Goal: Task Accomplishment & Management: Complete application form

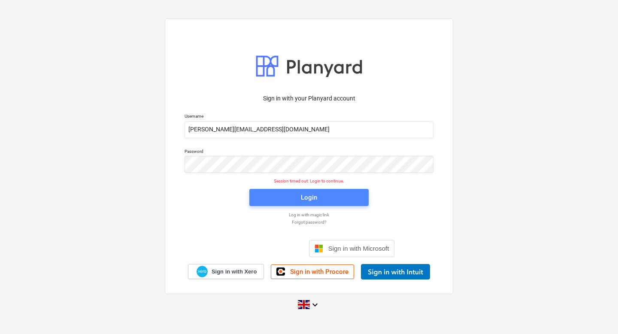
click at [305, 196] on div "Login" at bounding box center [309, 197] width 16 height 11
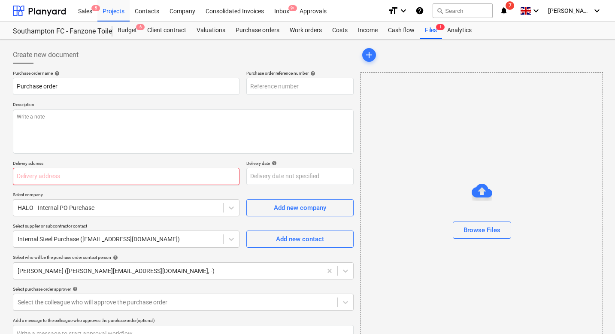
click at [109, 179] on input "text" at bounding box center [126, 176] width 227 height 17
type textarea "x"
type input "PR-0093-PO-021"
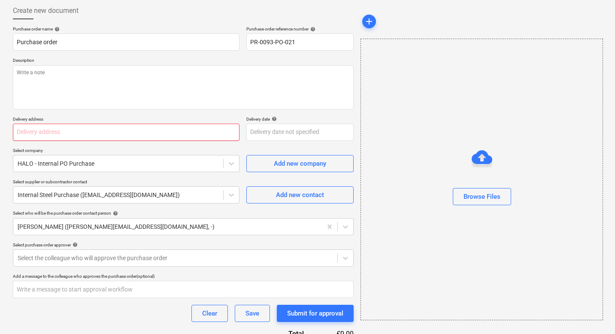
scroll to position [46, 0]
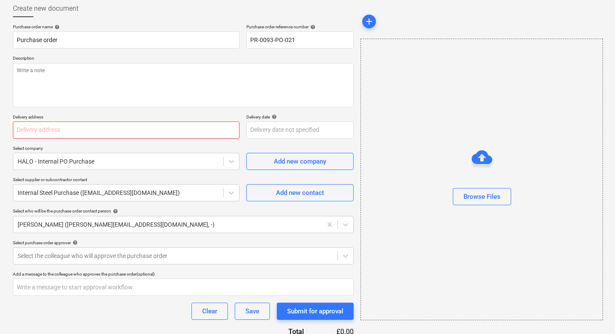
type textarea "x"
type input "h"
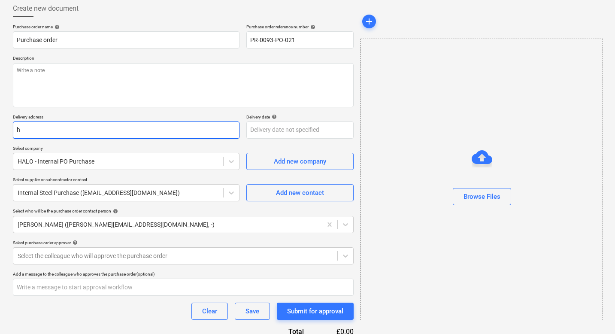
type textarea "x"
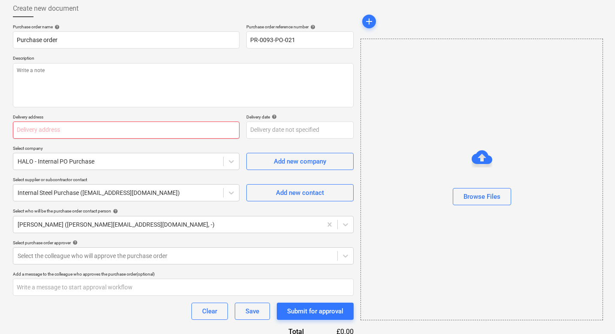
type textarea "x"
type input "t"
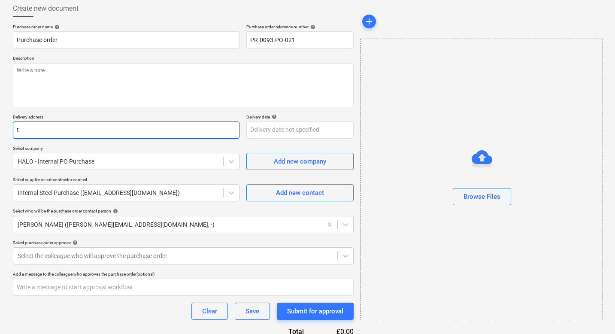
type textarea "x"
type input "th"
type textarea "x"
type input "the"
type textarea "x"
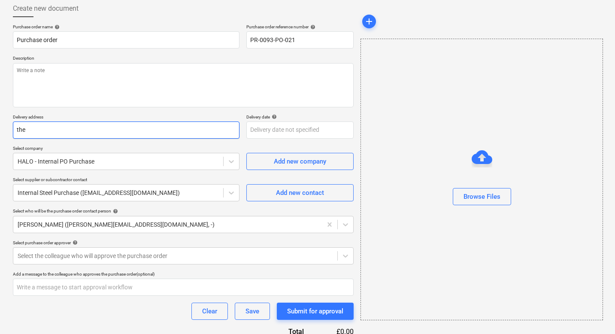
type input "th"
type textarea "x"
type input "t"
type textarea "x"
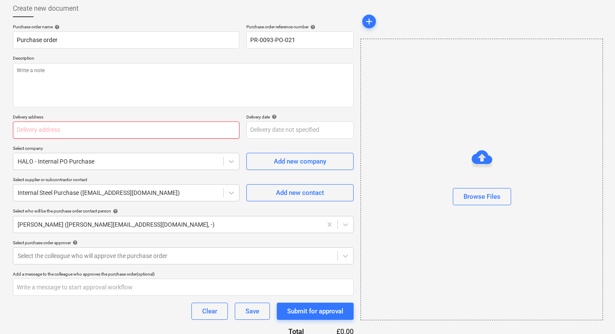
type textarea "x"
type input "h"
type textarea "x"
type input "ha"
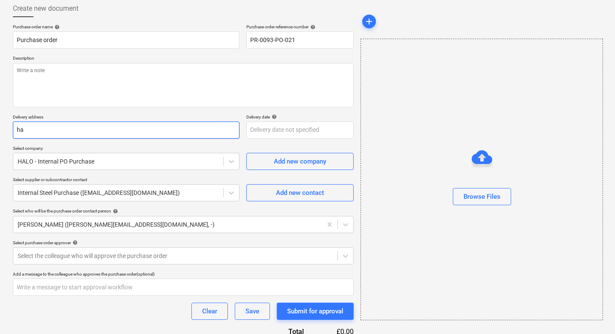
type textarea "x"
type input "hal"
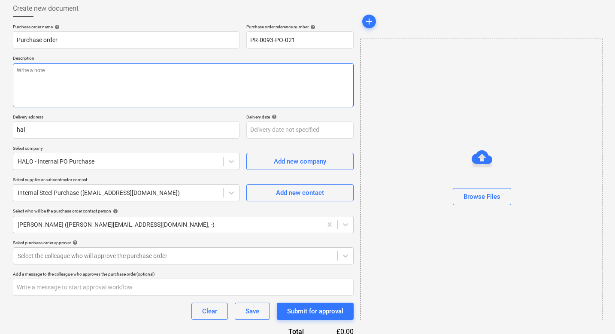
click at [144, 97] on textarea at bounding box center [183, 85] width 341 height 44
type textarea "x"
type textarea "T"
type textarea "x"
type textarea "To"
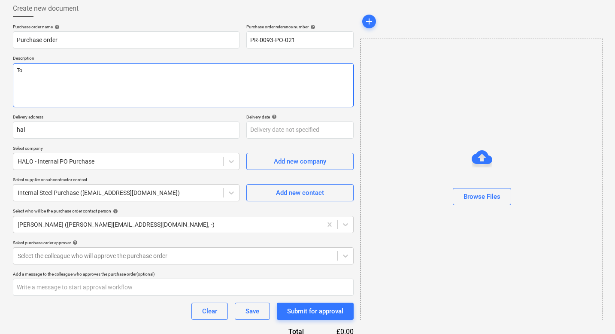
type textarea "x"
type textarea "[PERSON_NAME]"
type textarea "x"
type textarea "Toma"
type textarea "x"
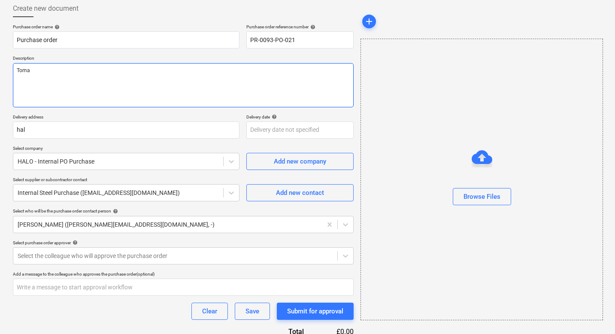
type textarea "[PERSON_NAME]"
type textarea "x"
type textarea "[PERSON_NAME]"
type textarea "x"
type textarea "[PERSON_NAME]"
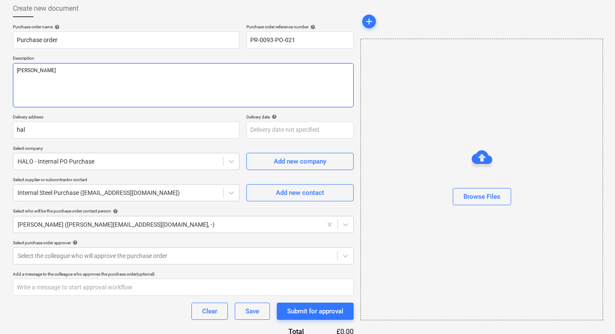
type textarea "x"
type textarea "Toma"
type textarea "x"
type textarea "[PERSON_NAME]"
type textarea "x"
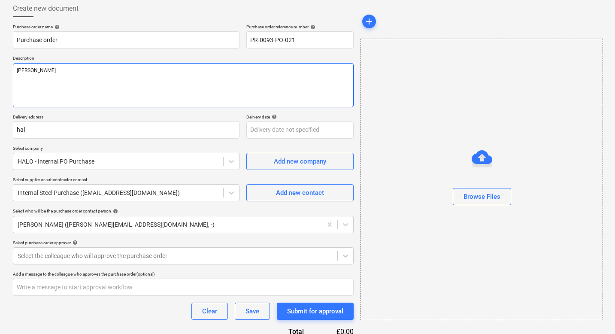
type textarea "To"
type textarea "x"
type textarea "T"
type textarea "x"
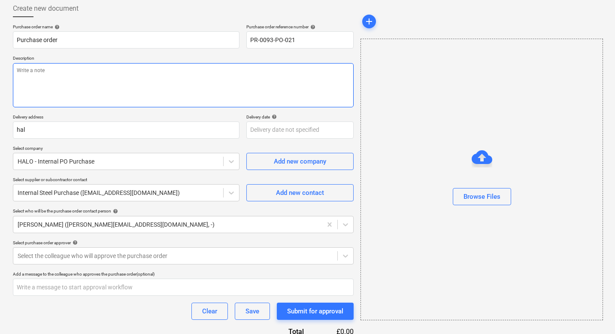
type textarea "P"
type textarea "x"
type textarea "Pl"
type textarea "x"
type textarea "Ple"
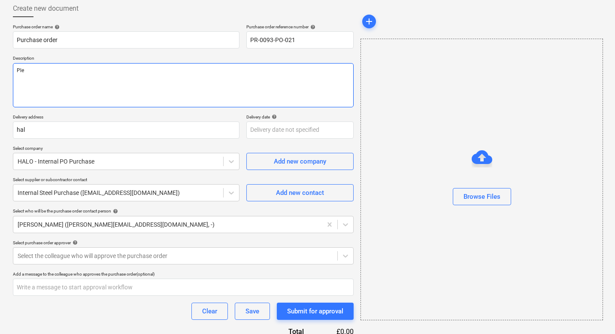
type textarea "x"
type textarea "Pleo"
type textarea "x"
type textarea "Pleo"
type textarea "x"
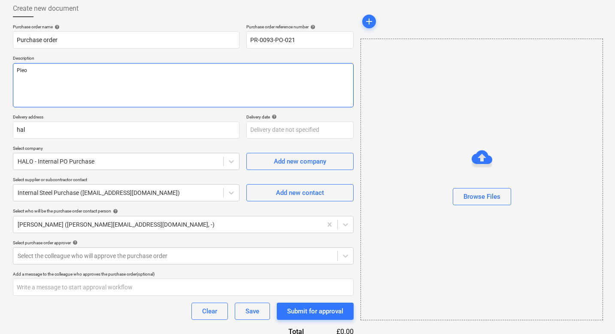
type textarea "Pleo r"
type textarea "x"
type textarea "Pleo re"
type textarea "x"
type textarea "Pleo req"
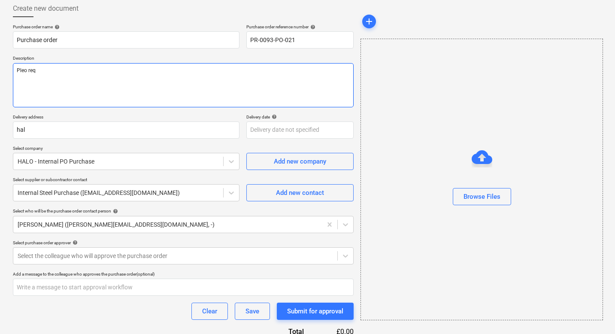
type textarea "x"
type textarea "Pleo requ"
type textarea "x"
type textarea "Pleo reque"
type textarea "x"
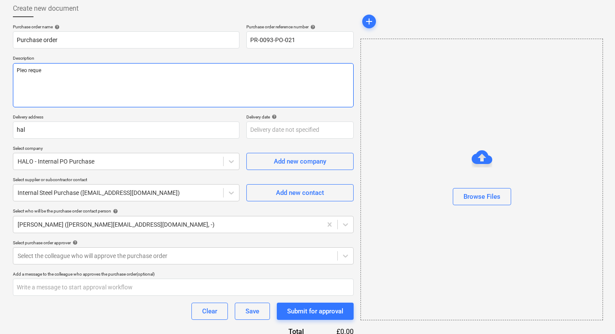
type textarea "Pleo reques"
type textarea "x"
type textarea "Pleo request"
type textarea "x"
type textarea "Pleo request f"
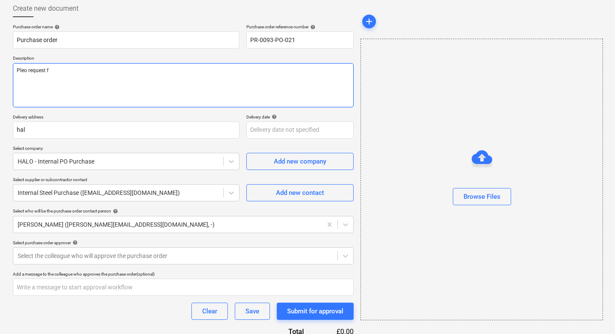
type textarea "x"
type textarea "Pleo request fd"
type textarea "x"
type textarea "Pleo request fdo"
type textarea "x"
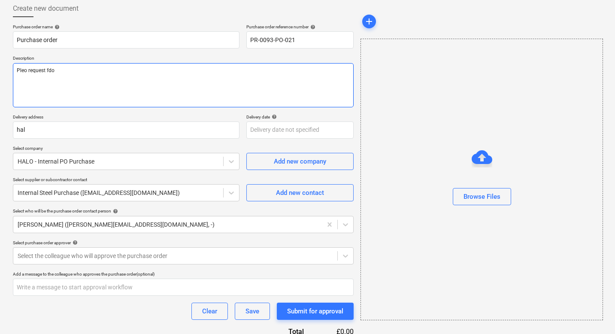
type textarea "Pleo request fdor"
type textarea "x"
type textarea "Pleo request fdor"
type textarea "x"
type textarea "Pleo request fdor"
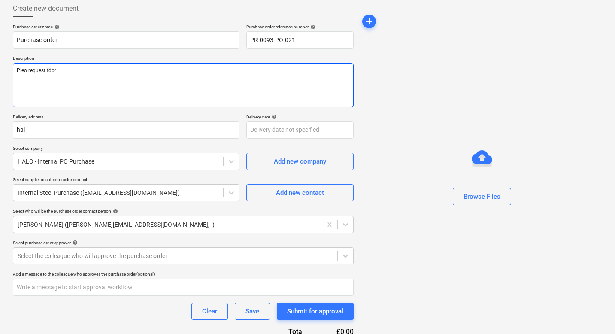
type textarea "x"
type textarea "Pleo request fdo"
type textarea "x"
type textarea "Pleo request fd"
type textarea "x"
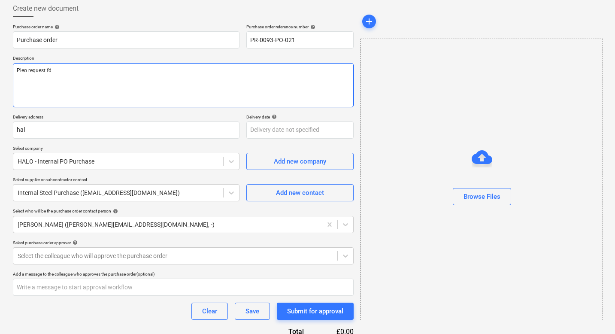
type textarea "Pleo request f"
type textarea "x"
type textarea "Pleo request fo"
type textarea "x"
type textarea "Pleo request for"
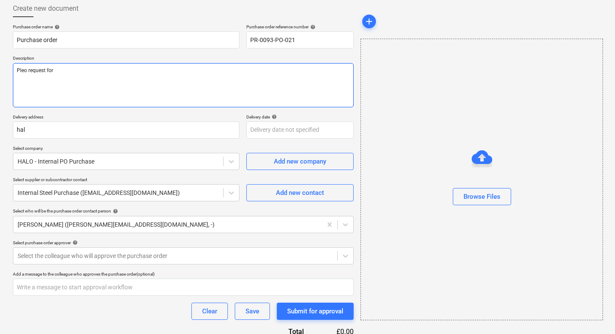
type textarea "x"
type textarea "Pleo request for"
type textarea "x"
type textarea "Pleo request for T"
type textarea "x"
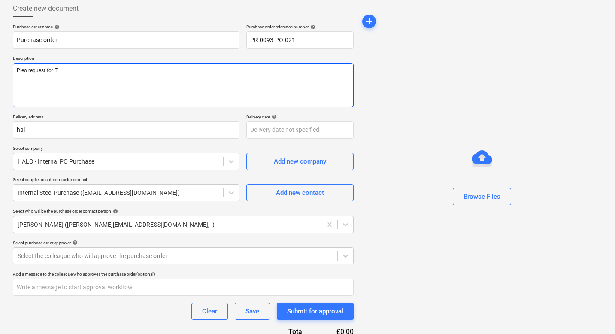
type textarea "Pleo request for To"
type textarea "x"
type textarea "Pleo request for [PERSON_NAME]"
type textarea "x"
type textarea "Pleo request for [PERSON_NAME]"
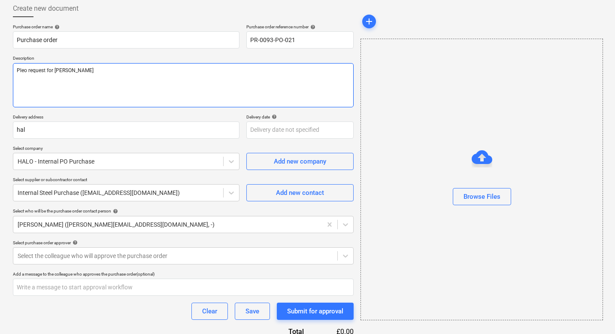
type textarea "x"
type textarea "Pleo request for [PERSON_NAME]"
type textarea "x"
type textarea "Pleo request for [PERSON_NAME]"
type textarea "x"
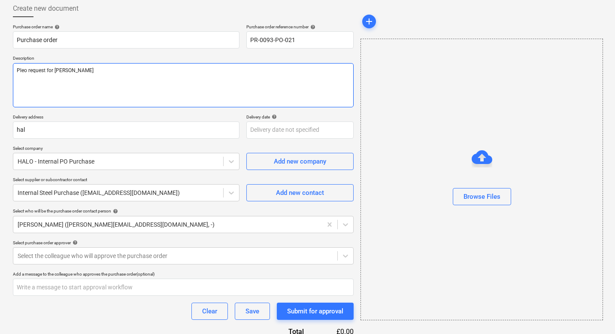
type textarea "Pleo request for [PERSON_NAME]"
type textarea "x"
type textarea "Pleo request for [PERSON_NAME]"
type textarea "x"
type textarea "Pleo request for [PERSON_NAME] and"
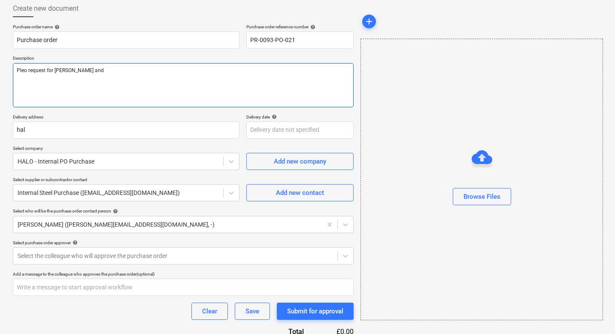
type textarea "x"
type textarea "Pleo request for [PERSON_NAME] and"
type textarea "x"
type textarea "Pleo request for [PERSON_NAME] and k"
type textarea "x"
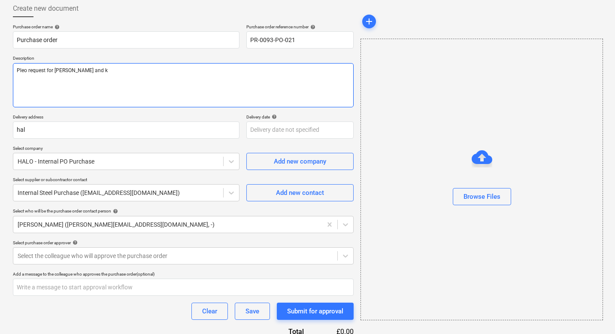
type textarea "Pleo request for [PERSON_NAME] and ka"
type textarea "x"
type textarea "Pleo request for [PERSON_NAME] and kac"
type textarea "x"
type textarea "Pleo request for [PERSON_NAME] and kacp"
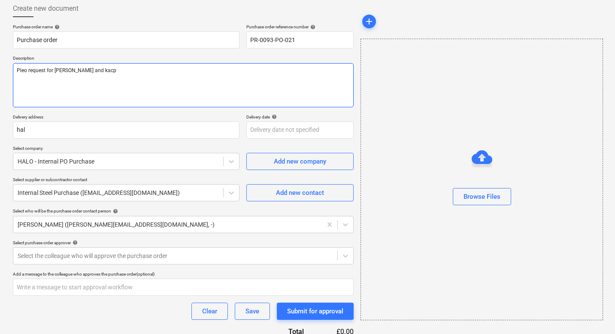
type textarea "x"
type textarea "Pleo request for [PERSON_NAME] and kacpe"
type textarea "x"
type textarea "Pleo request for [PERSON_NAME] and kacper"
type textarea "x"
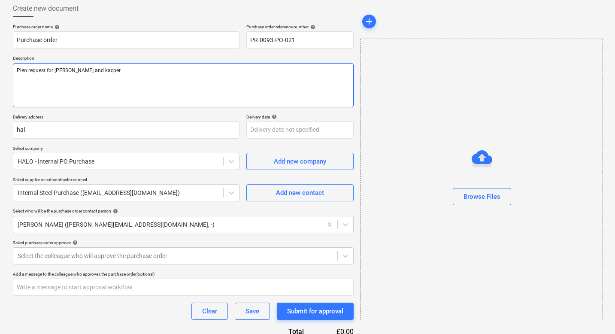
type textarea "Pleo request for [PERSON_NAME] and kacper"
click at [85, 68] on textarea "Pleo request for [PERSON_NAME] and kacper" at bounding box center [183, 85] width 341 height 44
type textarea "x"
type textarea "Pleo request for [PERSON_NAME] and acper"
type textarea "x"
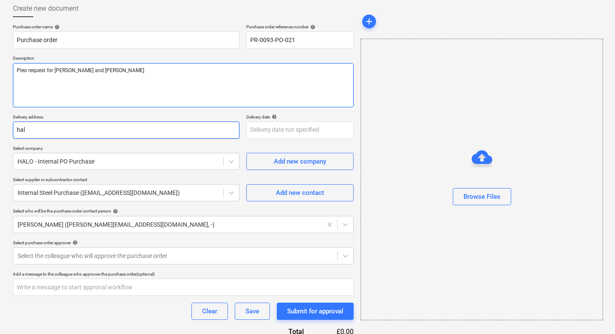
type textarea "Pleo request for [PERSON_NAME] and [PERSON_NAME]"
click at [28, 125] on input "hal" at bounding box center [126, 129] width 227 height 17
click at [31, 129] on input "hal" at bounding box center [126, 129] width 227 height 17
type textarea "x"
type input "ha"
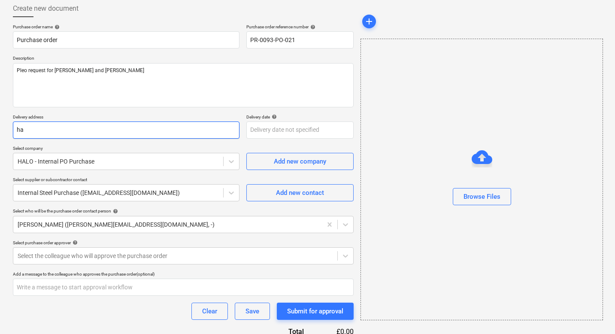
type textarea "x"
type input "h"
type textarea "x"
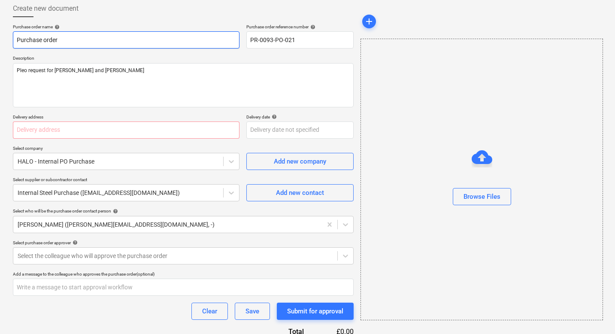
click at [52, 40] on input "Purchase order" at bounding box center [126, 39] width 227 height 17
click at [40, 125] on input "text" at bounding box center [126, 129] width 227 height 17
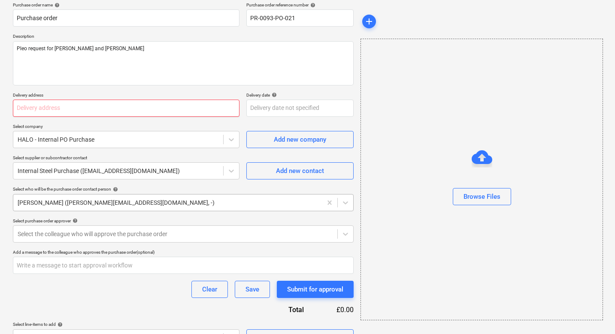
scroll to position [69, 0]
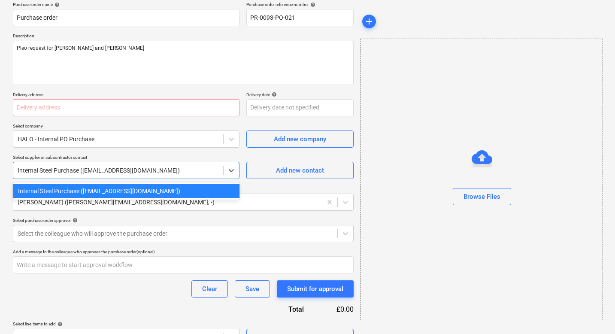
click at [80, 172] on div at bounding box center [118, 170] width 201 height 9
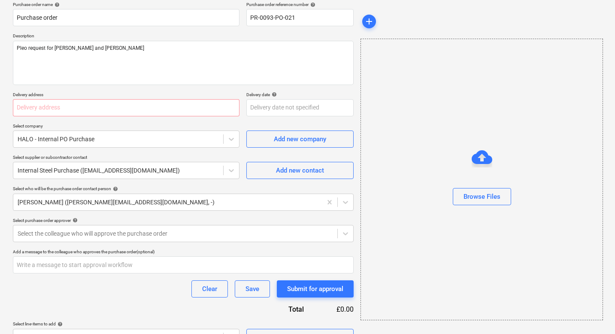
click at [114, 253] on div "Add a message to the colleague who approves the purchase order (optional)" at bounding box center [183, 252] width 341 height 6
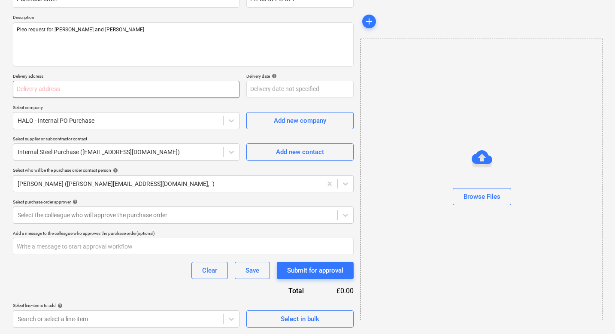
scroll to position [0, 0]
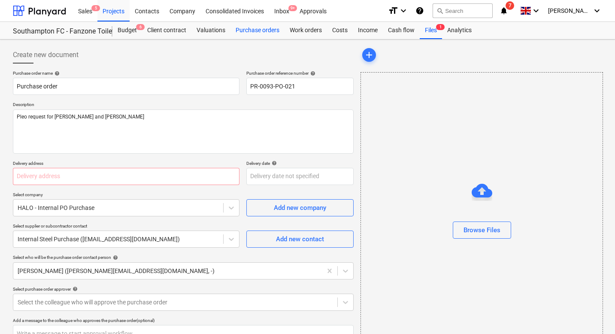
click at [245, 31] on div "Purchase orders" at bounding box center [257, 30] width 54 height 17
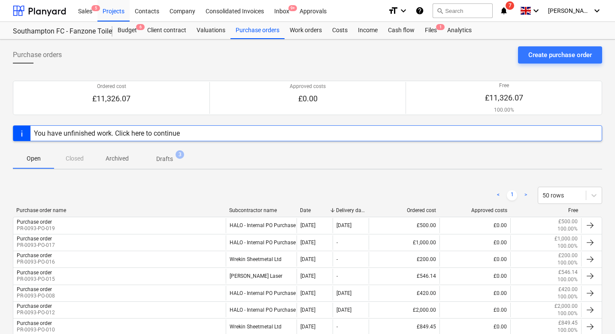
click at [135, 133] on div "You have unfinished work. Click here to continue" at bounding box center [107, 133] width 146 height 8
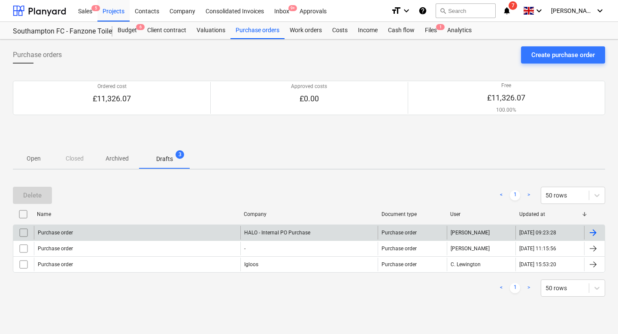
click at [268, 234] on div "HALO - Internal PO Purchase" at bounding box center [309, 233] width 138 height 14
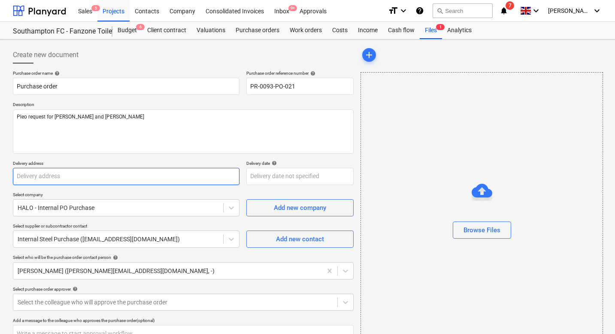
click at [66, 181] on input "text" at bounding box center [126, 176] width 227 height 17
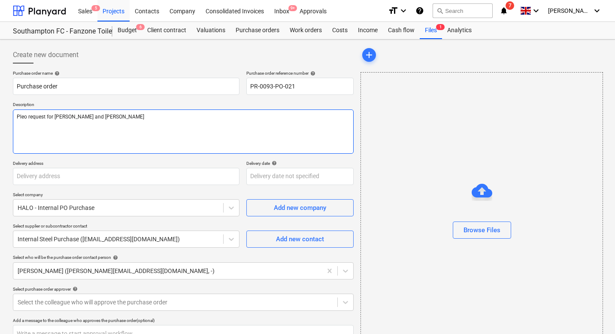
click at [96, 139] on textarea "Pleo request for [PERSON_NAME] and [PERSON_NAME]" at bounding box center [183, 131] width 341 height 44
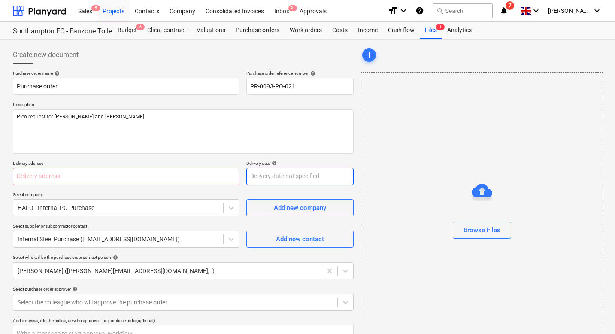
click at [256, 179] on body "Sales 5 Projects Contacts Company Consolidated Invoices Inbox 9+ Approvals form…" at bounding box center [307, 167] width 615 height 334
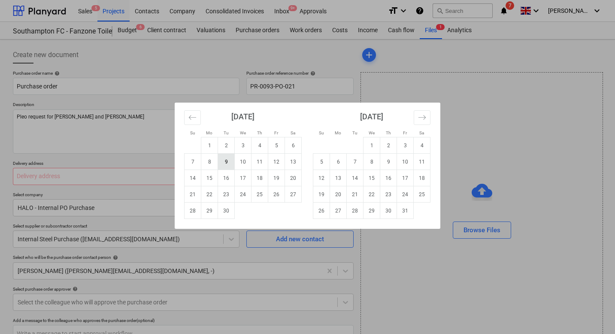
click at [226, 162] on td "9" at bounding box center [226, 162] width 17 height 16
type textarea "x"
type input "[DATE]"
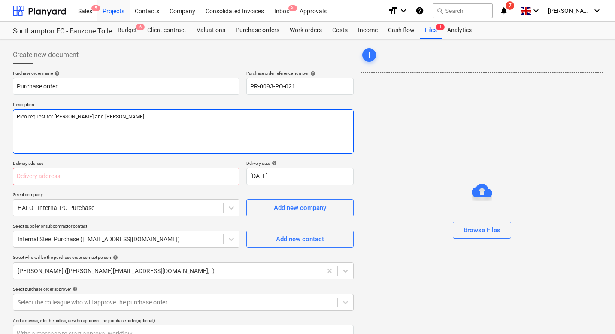
click at [67, 128] on textarea "Pleo request for [PERSON_NAME] and [PERSON_NAME]" at bounding box center [183, 131] width 341 height 44
type textarea "x"
type textarea "Pleo request for [PERSON_NAME] and [PERSON_NAME]"
type textarea "x"
type textarea "Pleo request for [PERSON_NAME] and [PERSON_NAME]"
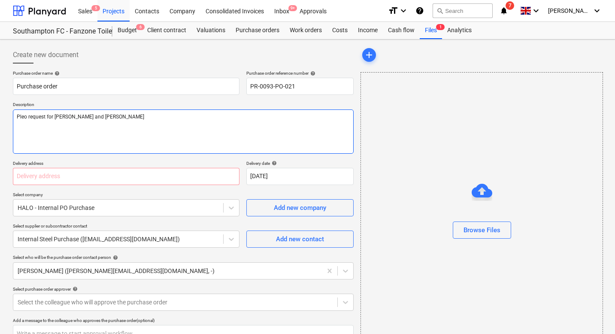
type textarea "x"
type textarea "Pleo request for [PERSON_NAME] and [PERSON_NAME] 5"
type textarea "x"
type textarea "Pleo request for [PERSON_NAME] and [PERSON_NAME] 50"
type textarea "x"
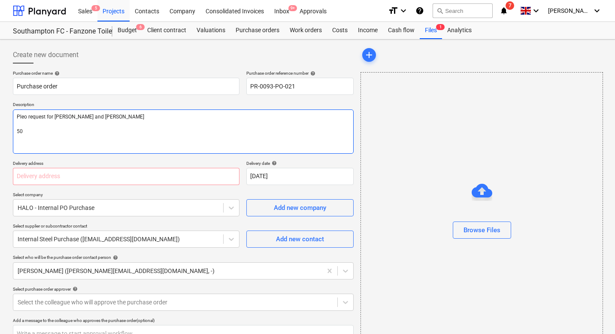
type textarea "Pleo request for [PERSON_NAME] and [PERSON_NAME] 500"
type textarea "x"
type textarea "Pleo request for [PERSON_NAME] and [PERSON_NAME] 50"
type textarea "x"
type textarea "Pleo request for [PERSON_NAME] and [PERSON_NAME] 5"
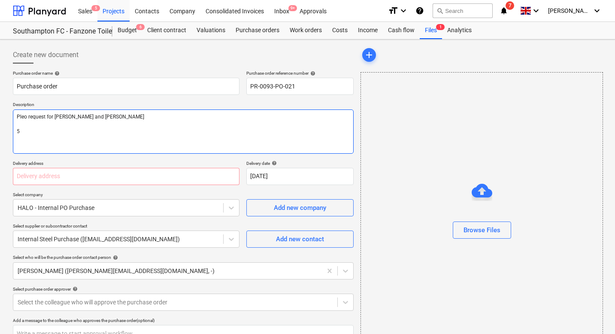
type textarea "x"
type textarea "Pleo request for [PERSON_NAME] and [PERSON_NAME]"
type textarea "x"
type textarea "Pleo request for [PERSON_NAME] and [PERSON_NAME] T"
type textarea "x"
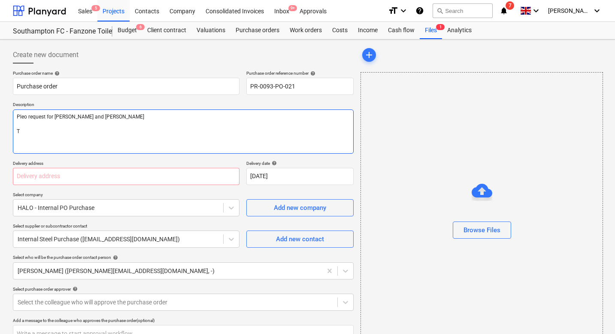
type textarea "Pleo request for [PERSON_NAME] and [PERSON_NAME] To"
type textarea "x"
type textarea "Pleo request for [PERSON_NAME] and [PERSON_NAME] [PERSON_NAME]"
type textarea "x"
type textarea "Pleo request for [PERSON_NAME] and [PERSON_NAME]"
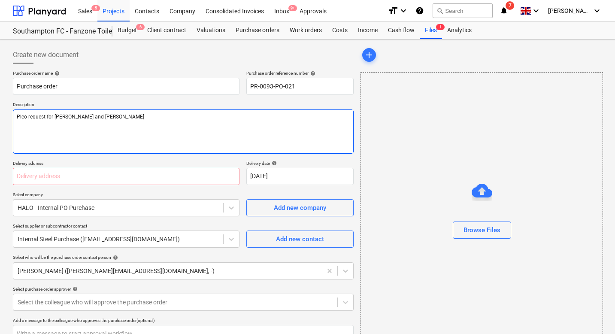
type textarea "x"
type textarea "Pleo request for [PERSON_NAME] and [PERSON_NAME]"
type textarea "x"
type textarea "Pleo request for [PERSON_NAME] and [PERSON_NAME]"
type textarea "x"
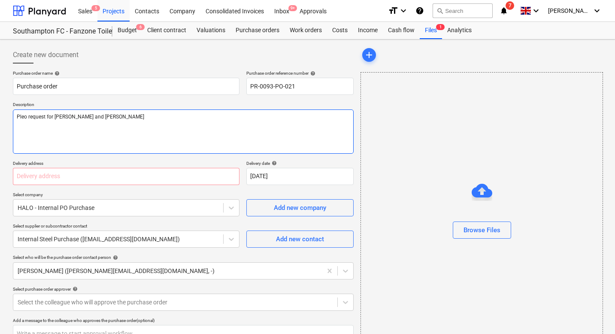
type textarea "Pleo request for [PERSON_NAME] and [PERSON_NAME] £"
type textarea "x"
type textarea "Pleo request for [PERSON_NAME] and [PERSON_NAME] £5"
type textarea "x"
type textarea "Pleo request for [PERSON_NAME] and [PERSON_NAME] £50"
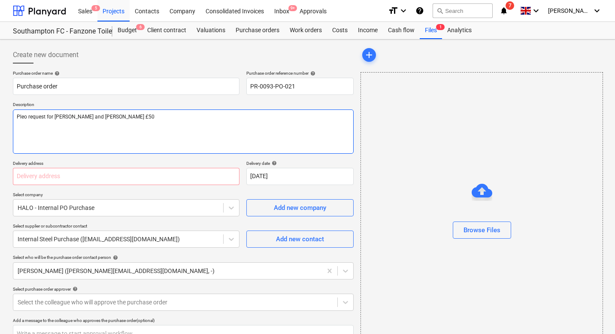
type textarea "x"
type textarea "Pleo request for [PERSON_NAME] and [PERSON_NAME] £500"
type textarea "x"
type textarea "Pleo request for [PERSON_NAME] and [PERSON_NAME] £500"
type textarea "x"
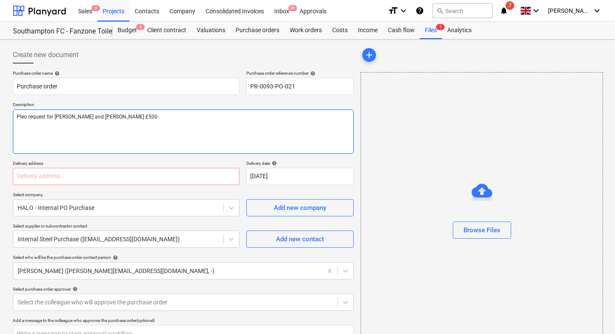
type textarea "Pleo request for [PERSON_NAME] and [PERSON_NAME] £500 K"
type textarea "x"
type textarea "Pleo request for [PERSON_NAME] and [PERSON_NAME] £500 Ka"
type textarea "x"
type textarea "Pleo request for [PERSON_NAME] and [PERSON_NAME] £500 Kac"
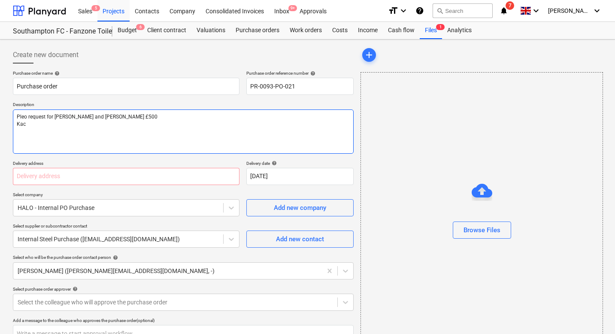
type textarea "x"
type textarea "Pleo request for [PERSON_NAME] and [PERSON_NAME] £500 Kacp"
type textarea "x"
type textarea "Pleo request for [PERSON_NAME] and [PERSON_NAME] £500 Kacpe"
type textarea "x"
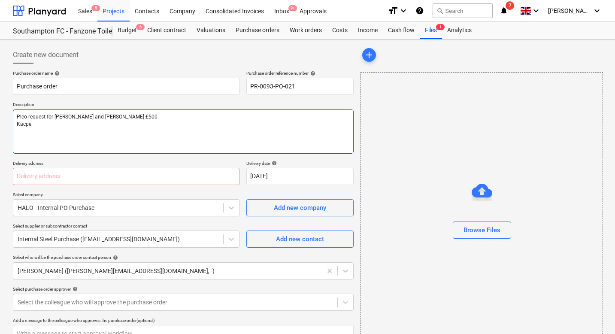
type textarea "Pleo request for [PERSON_NAME] and [PERSON_NAME] £500 Kacper"
type textarea "x"
type textarea "Pleo request for [PERSON_NAME] and [PERSON_NAME] £500 Kacper"
type textarea "x"
type textarea "Pleo request for [PERSON_NAME] and [PERSON_NAME] £500 Kacper £"
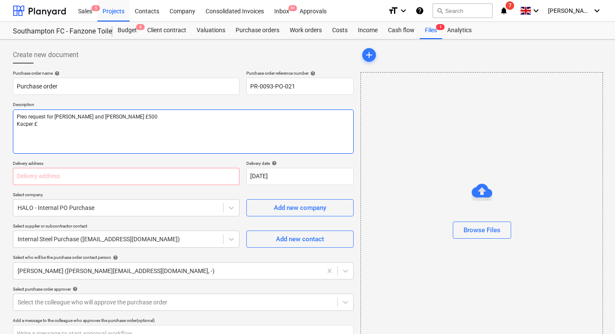
type textarea "x"
type textarea "Pleo request for [PERSON_NAME] and [PERSON_NAME] £500 Kacper £3"
type textarea "x"
type textarea "Pleo request for [PERSON_NAME] and [PERSON_NAME] £500 Kacper £30"
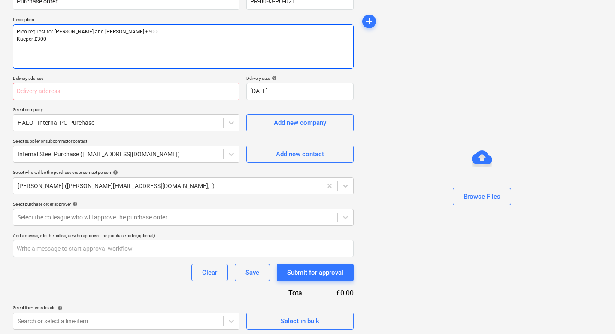
scroll to position [87, 0]
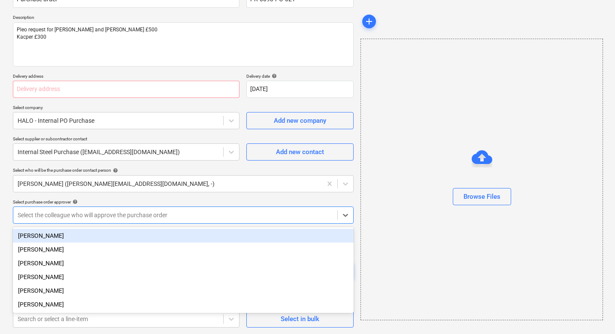
click at [60, 212] on div at bounding box center [175, 215] width 315 height 9
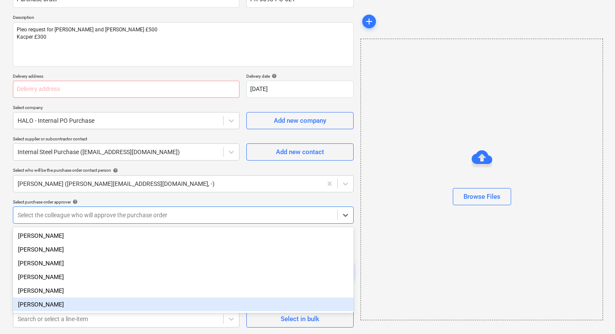
click at [30, 305] on div "[PERSON_NAME]" at bounding box center [183, 304] width 341 height 14
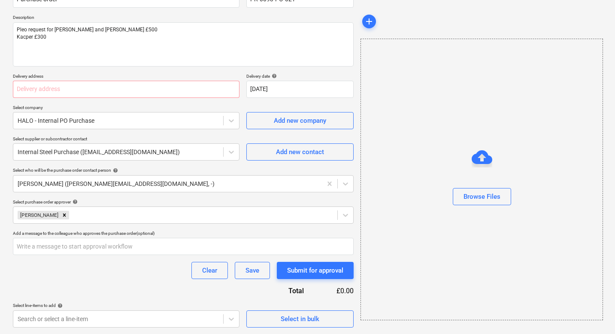
click at [5, 252] on div "Create new document Purchase order name help Purchase order Purchase order refe…" at bounding box center [307, 143] width 615 height 382
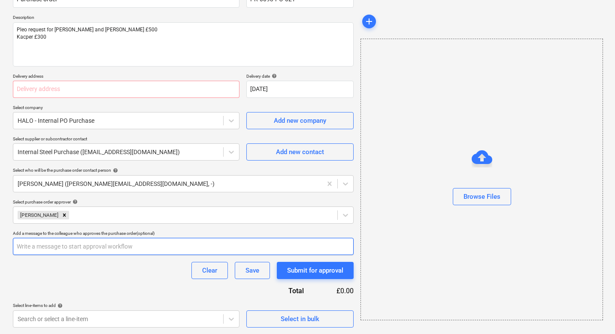
click at [51, 248] on input "text" at bounding box center [183, 246] width 341 height 17
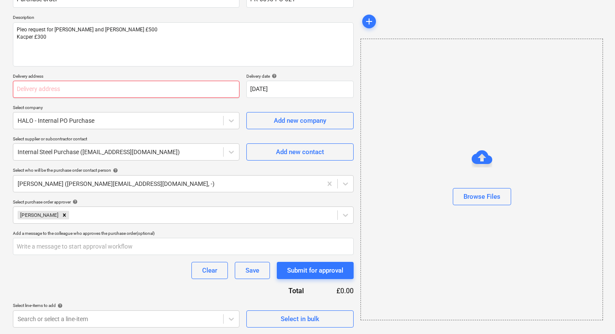
click at [43, 88] on input "text" at bounding box center [126, 89] width 227 height 17
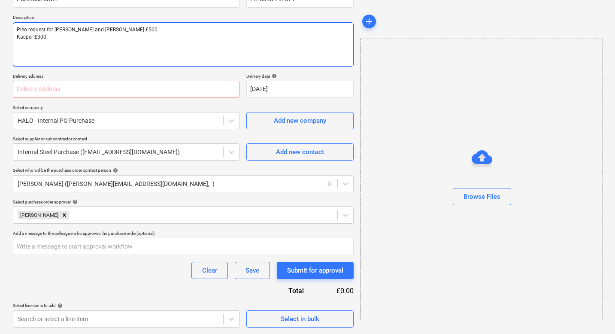
click at [77, 49] on textarea "Pleo request for [PERSON_NAME] and [PERSON_NAME] £500 Kacper £300" at bounding box center [183, 44] width 341 height 44
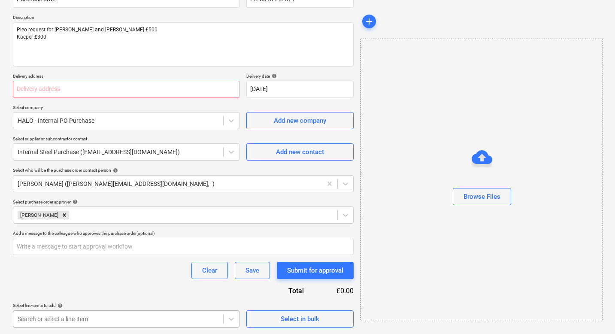
scroll to position [214, 0]
click at [74, 246] on body "Sales 5 Projects Contacts Company Consolidated Invoices Inbox 9+ Approvals form…" at bounding box center [307, 79] width 615 height 334
click at [68, 194] on div "Purchase order name help Purchase order Purchase order reference number help PR…" at bounding box center [183, 155] width 341 height 344
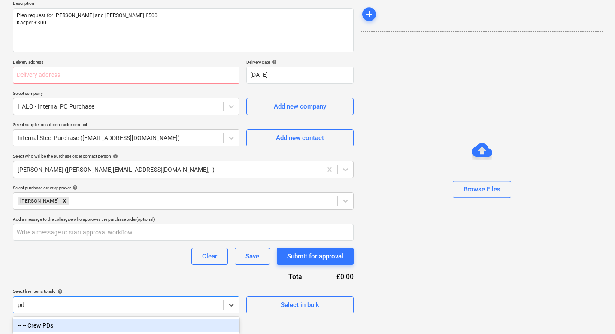
scroll to position [101, 0]
click at [48, 324] on div "-- -- Crew PDs" at bounding box center [126, 325] width 227 height 14
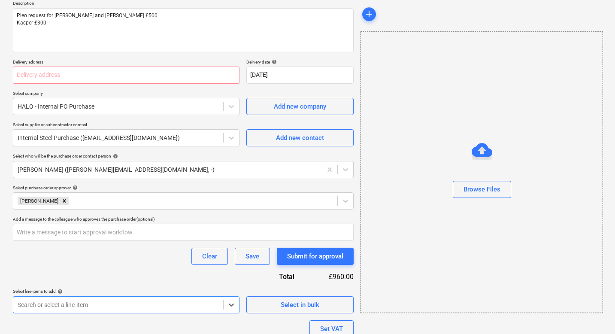
scroll to position [214, 0]
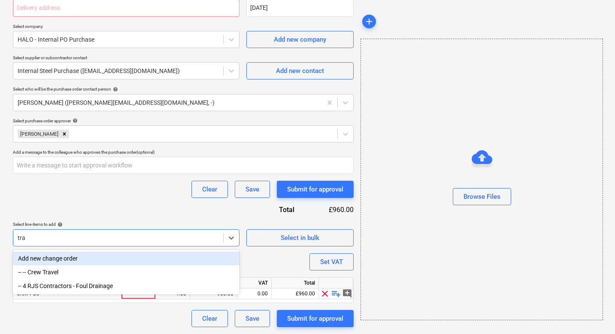
scroll to position [168, 0]
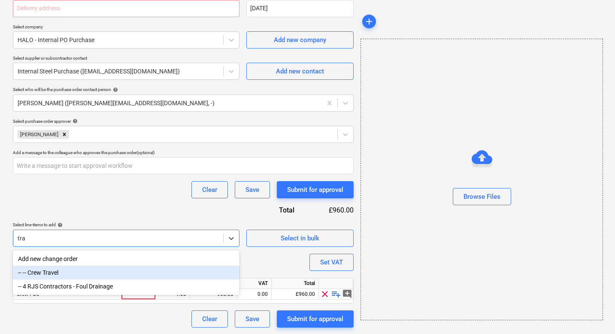
click at [34, 271] on div "-- -- Crew Travel" at bounding box center [126, 273] width 227 height 14
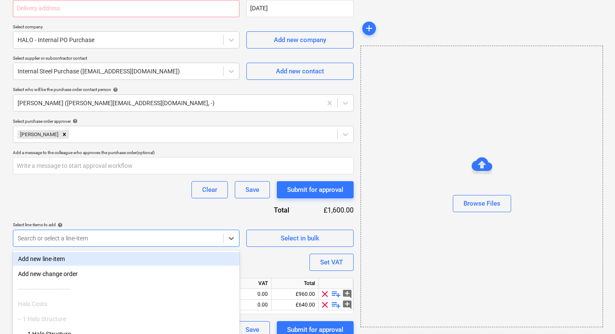
scroll to position [214, 0]
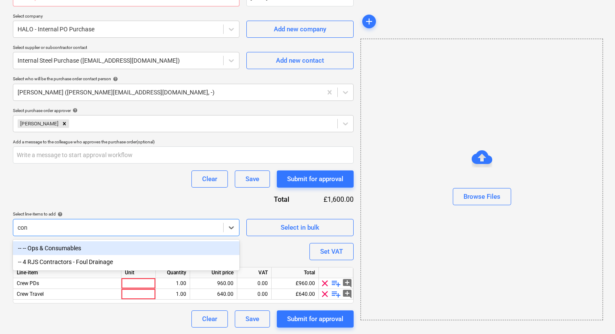
click at [36, 248] on div "-- -- Ops & Consumables" at bounding box center [126, 248] width 227 height 14
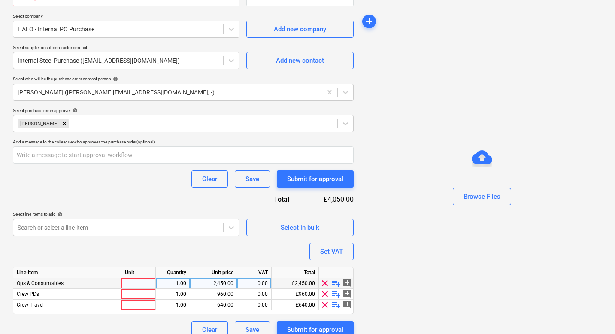
click at [136, 284] on div at bounding box center [138, 283] width 34 height 11
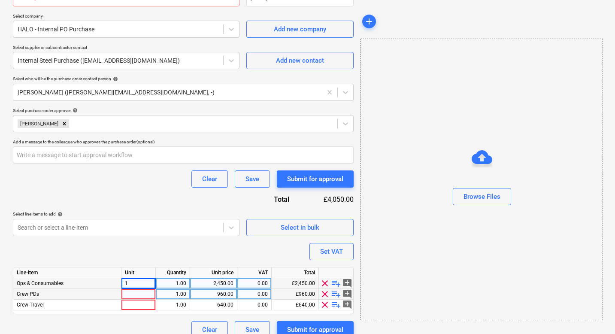
click at [134, 294] on div at bounding box center [138, 294] width 34 height 11
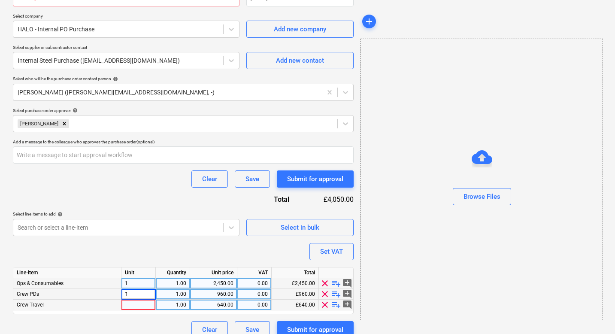
click at [134, 305] on div at bounding box center [138, 305] width 34 height 11
click at [209, 283] on div "2,450.00" at bounding box center [214, 283] width 40 height 11
click at [218, 291] on div "960.00" at bounding box center [214, 294] width 40 height 11
click at [223, 304] on div "640.00" at bounding box center [214, 305] width 40 height 11
click at [180, 246] on div "Purchase order name help Purchase order Purchase order reference number help PR…" at bounding box center [183, 115] width 341 height 446
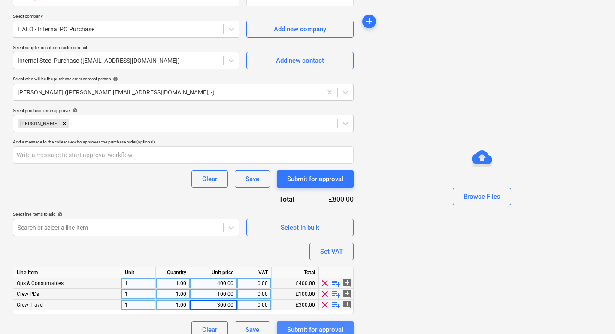
click at [306, 330] on div "Submit for approval" at bounding box center [315, 329] width 56 height 11
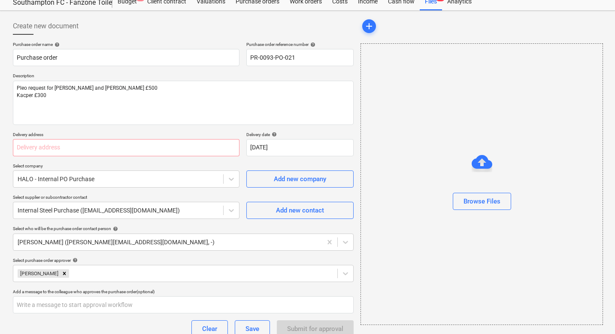
scroll to position [0, 0]
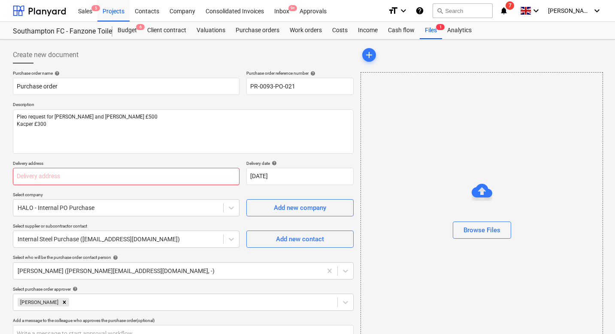
click at [118, 176] on input "text" at bounding box center [126, 176] width 227 height 17
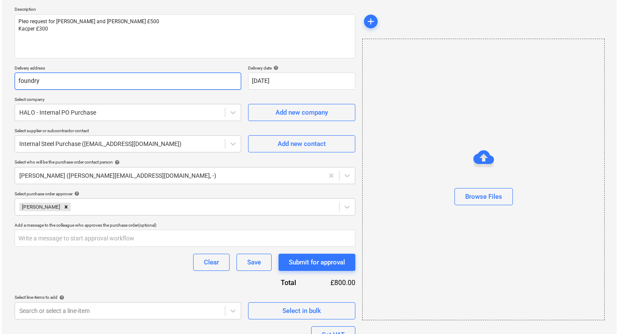
scroll to position [189, 0]
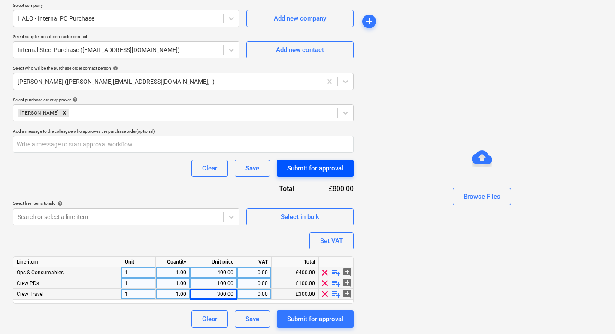
click at [300, 171] on div "Submit for approval" at bounding box center [315, 168] width 56 height 11
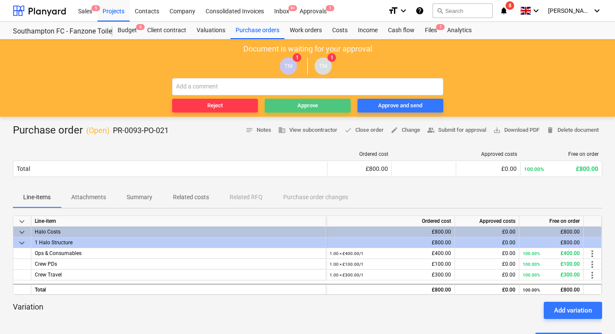
click at [308, 106] on div "Approve" at bounding box center [307, 106] width 21 height 10
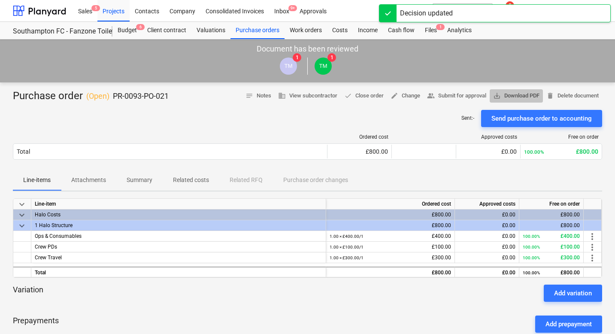
click at [522, 95] on span "save_alt Download PDF" at bounding box center [516, 96] width 46 height 10
